Goal: Find specific page/section: Find specific page/section

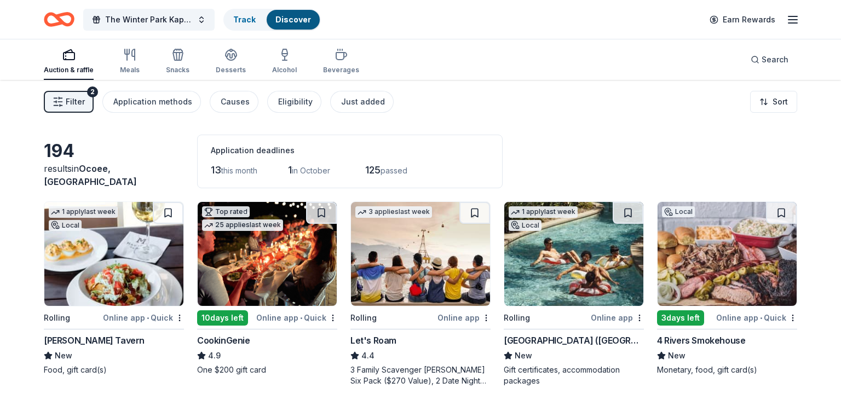
drag, startPoint x: 833, startPoint y: 31, endPoint x: 833, endPoint y: 59, distance: 27.4
drag, startPoint x: 833, startPoint y: 60, endPoint x: 833, endPoint y: 74, distance: 14.2
click at [833, 74] on div "Auction & raffle Meals Snacks Desserts Alcohol Beverages Search" at bounding box center [420, 59] width 841 height 41
drag, startPoint x: 833, startPoint y: 74, endPoint x: 839, endPoint y: 90, distance: 16.3
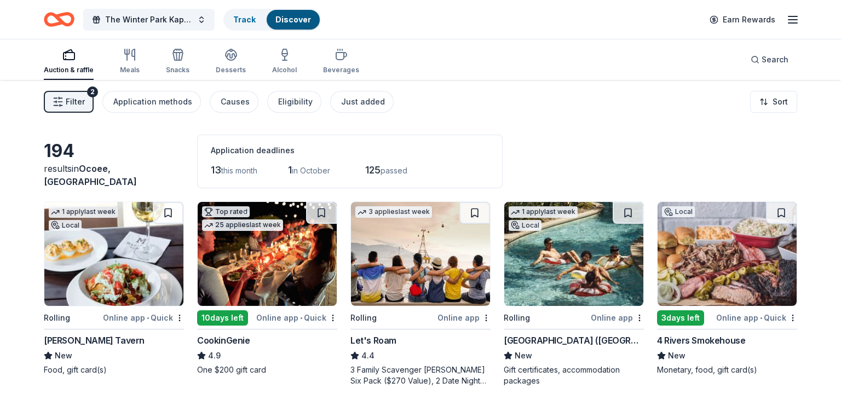
click at [839, 90] on html "The Winter Park Kappa League Induction Ceremony Track Discover Earn Rewards Auc…" at bounding box center [420, 200] width 841 height 400
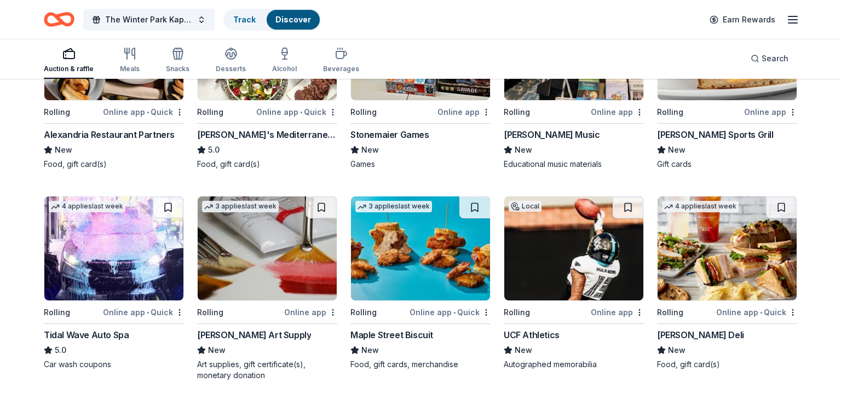
scroll to position [1847, 0]
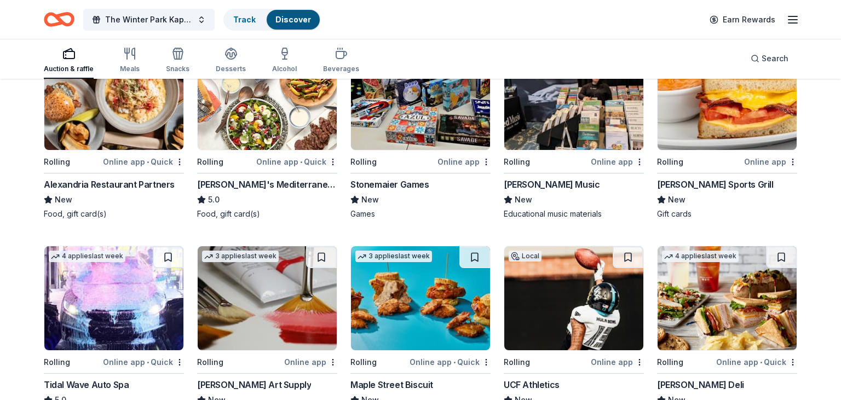
drag, startPoint x: 831, startPoint y: 223, endPoint x: 838, endPoint y: 212, distance: 13.2
drag, startPoint x: 833, startPoint y: 244, endPoint x: 838, endPoint y: 230, distance: 14.5
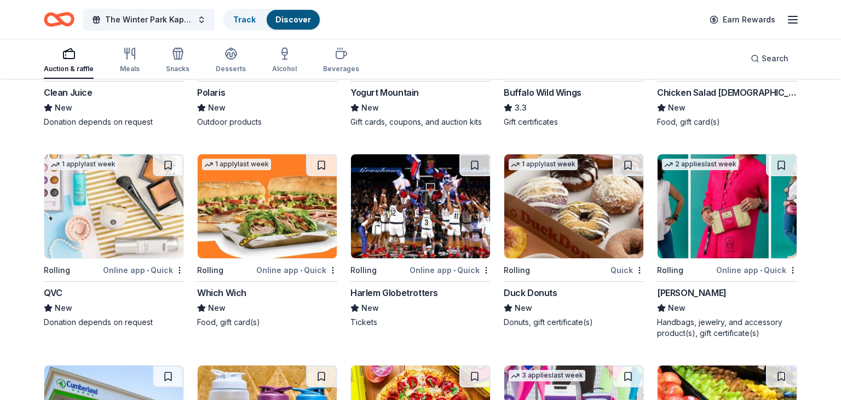
scroll to position [6089, 0]
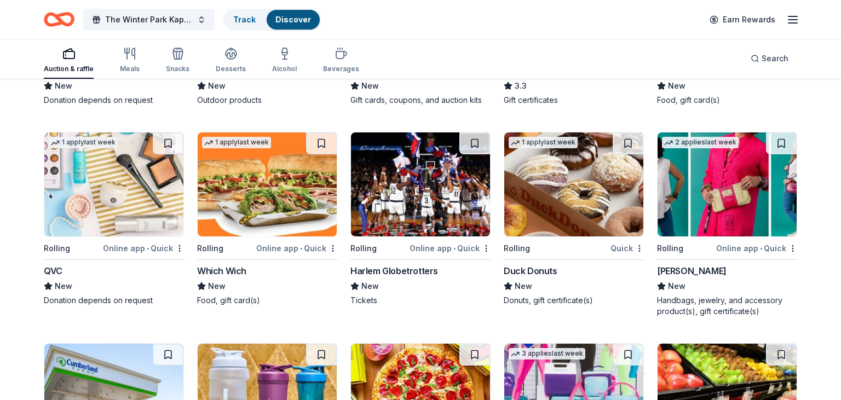
drag, startPoint x: 833, startPoint y: 362, endPoint x: 833, endPoint y: 375, distance: 12.1
drag, startPoint x: 833, startPoint y: 366, endPoint x: 833, endPoint y: 372, distance: 6.0
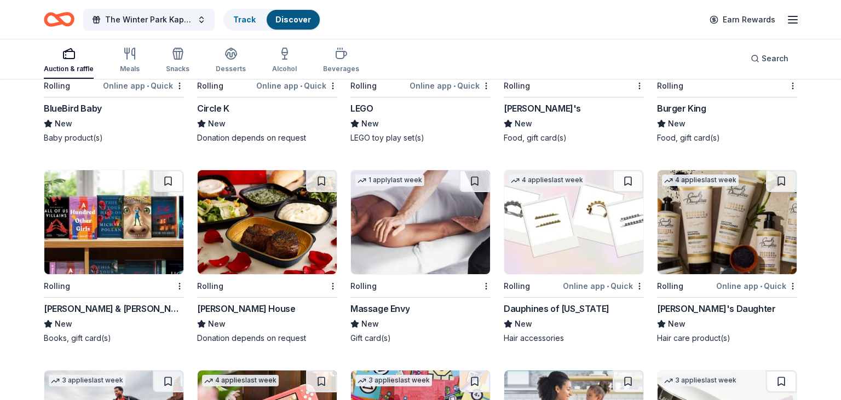
scroll to position [7324, 0]
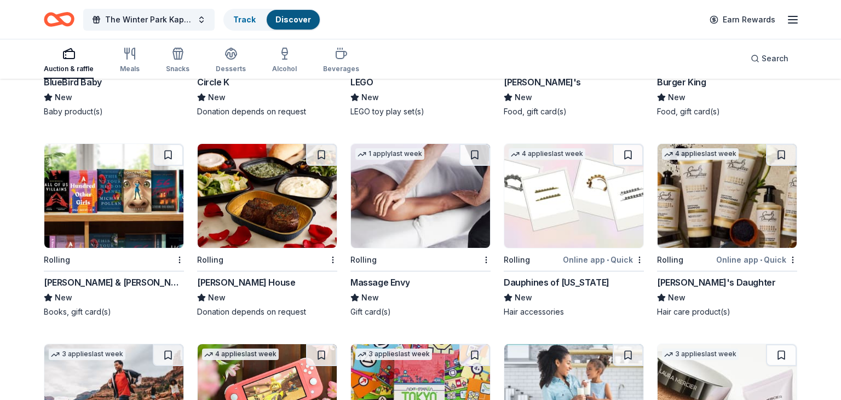
drag, startPoint x: 833, startPoint y: 365, endPoint x: 832, endPoint y: 371, distance: 6.1
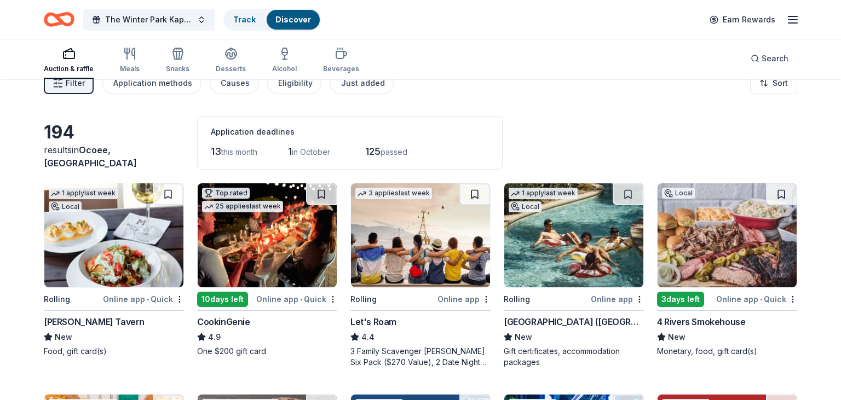
scroll to position [0, 0]
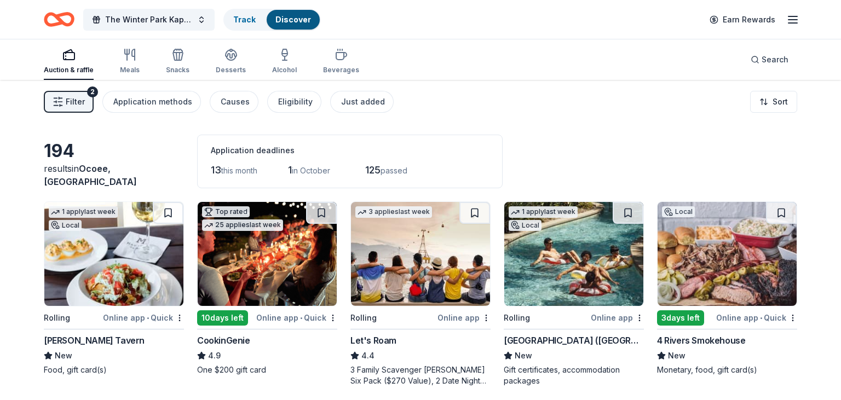
drag, startPoint x: 831, startPoint y: 19, endPoint x: 830, endPoint y: 35, distance: 15.9
click at [830, 35] on div "The Winter Park Kappa League Induction Ceremony Track Discover Earn Rewards" at bounding box center [420, 19] width 841 height 39
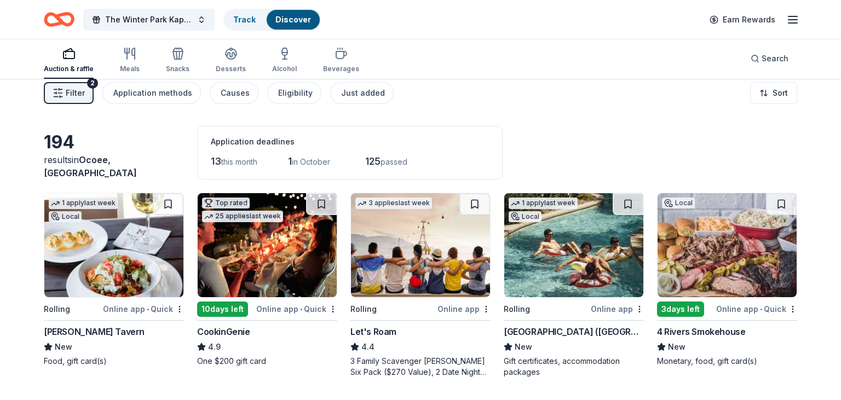
click at [831, 19] on div "The Winter Park Kappa League Induction Ceremony Track Discover Earn Rewards" at bounding box center [420, 19] width 841 height 39
drag, startPoint x: 833, startPoint y: 16, endPoint x: 833, endPoint y: 22, distance: 6.6
click at [833, 22] on div "The Winter Park Kappa League Induction Ceremony Track Discover Earn Rewards" at bounding box center [420, 19] width 841 height 39
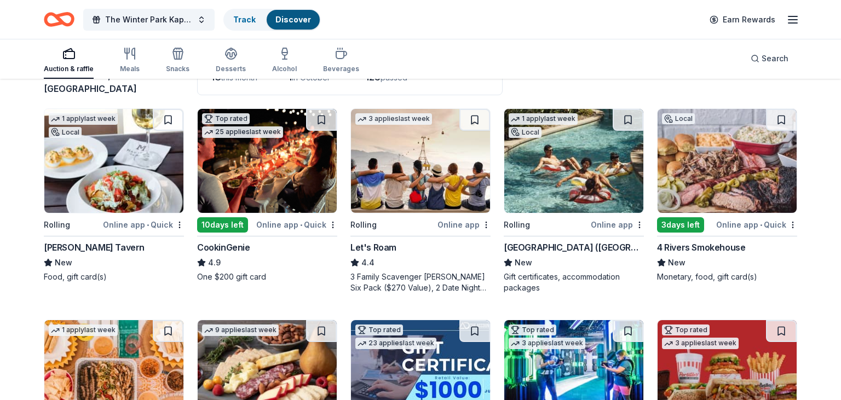
scroll to position [121, 0]
